Goal: Check status: Check status

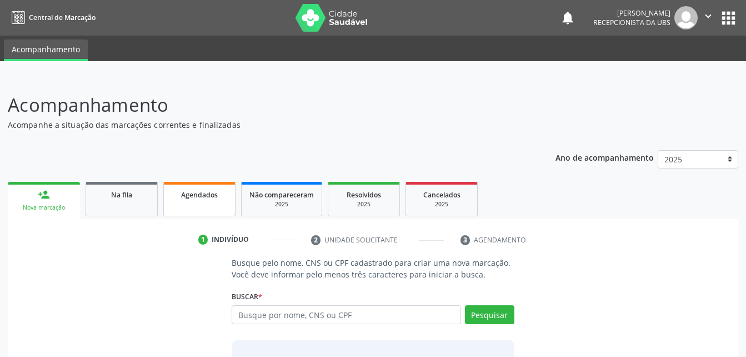
click at [173, 194] on div "Agendados" at bounding box center [200, 194] width 56 height 12
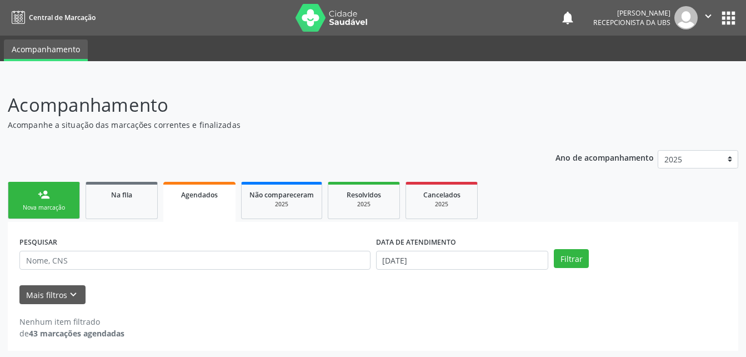
scroll to position [2, 0]
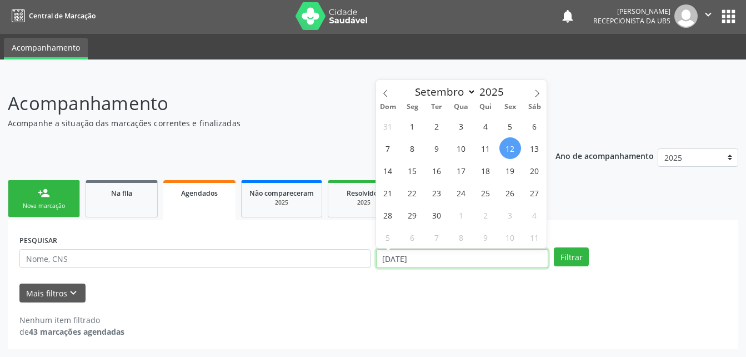
click at [484, 249] on input "[DATE]" at bounding box center [462, 258] width 173 height 19
click at [492, 158] on div "31 1 2 3 4 5 6 7 8 9 10 11 12 13 14 15 16 17 18 19 20 21 22 23 24 25 26 27 28 2…" at bounding box center [461, 180] width 171 height 133
click at [486, 148] on span "11" at bounding box center [486, 148] width 22 height 22
type input "[DATE]"
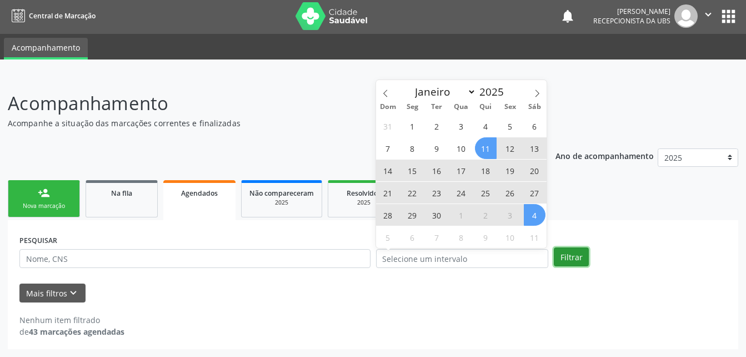
click at [574, 264] on button "Filtrar" at bounding box center [571, 256] width 35 height 19
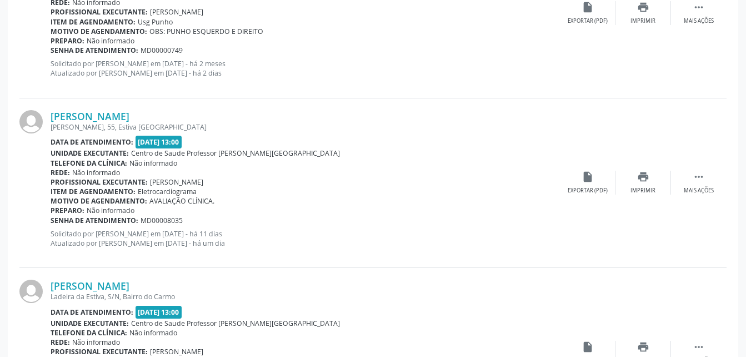
scroll to position [2578, 0]
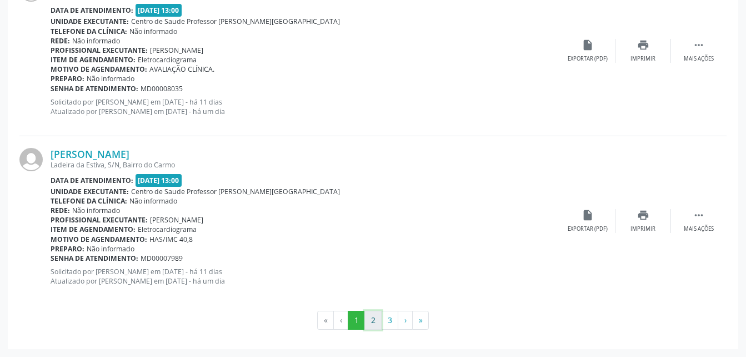
click at [374, 318] on button "2" at bounding box center [372, 320] width 17 height 19
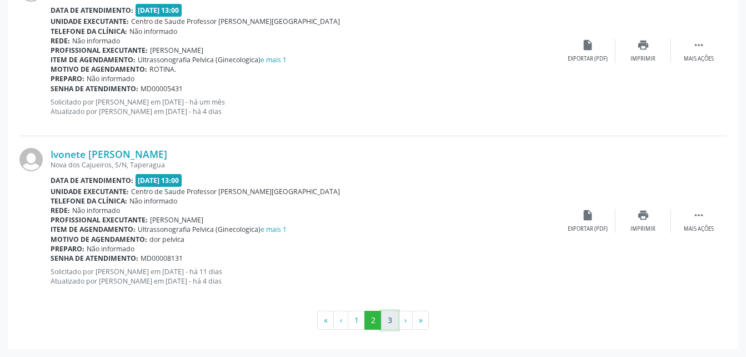
click at [390, 317] on button "3" at bounding box center [389, 320] width 17 height 19
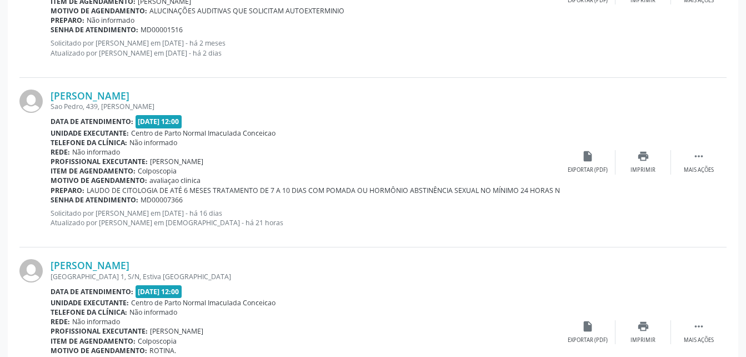
scroll to position [2239, 0]
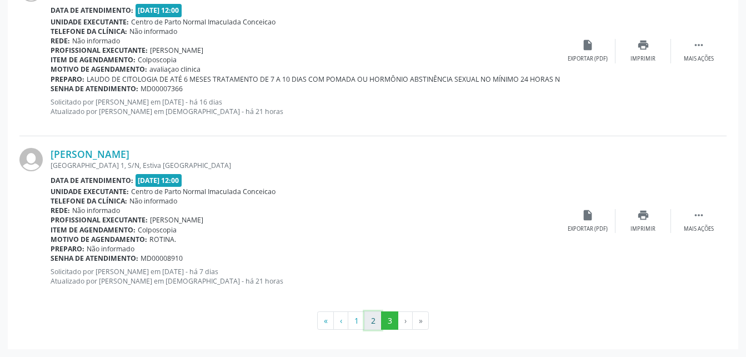
click at [379, 316] on button "2" at bounding box center [372, 320] width 17 height 19
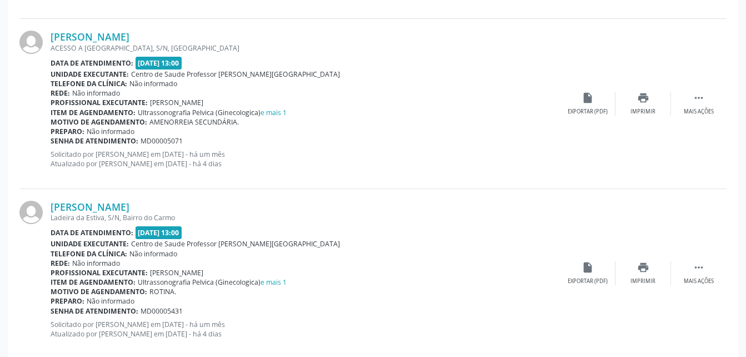
scroll to position [2578, 0]
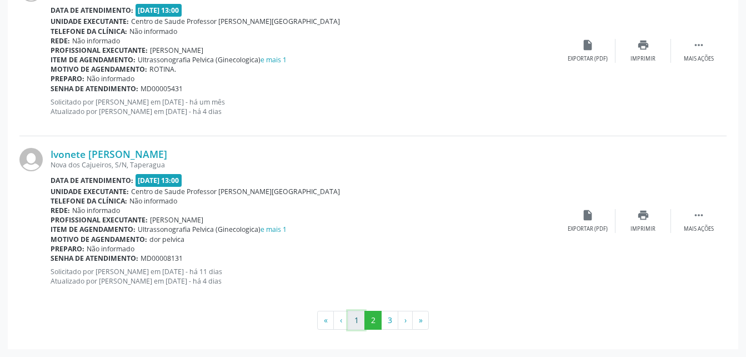
click at [361, 314] on button "1" at bounding box center [356, 320] width 17 height 19
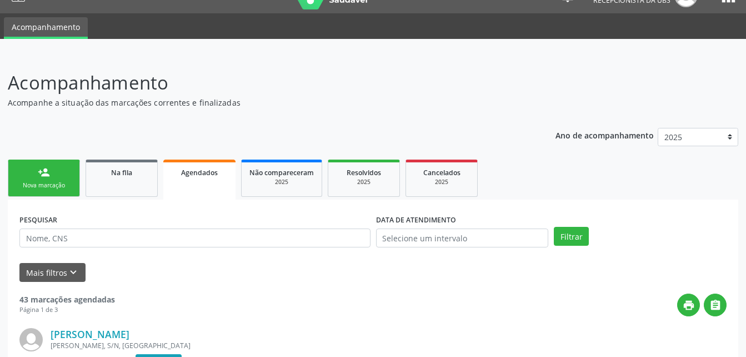
scroll to position [0, 0]
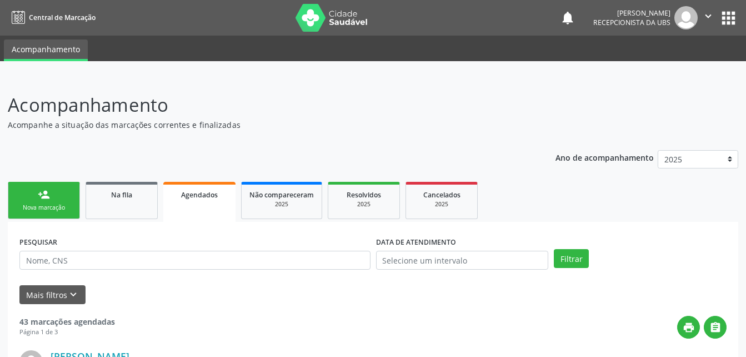
click at [708, 15] on icon "" at bounding box center [708, 16] width 12 height 12
drag, startPoint x: 688, startPoint y: 59, endPoint x: 689, endPoint y: 66, distance: 6.8
click at [689, 66] on ul "Configurações Sair" at bounding box center [680, 56] width 78 height 48
click at [689, 66] on link "Sair" at bounding box center [680, 68] width 77 height 16
